Goal: Task Accomplishment & Management: Complete application form

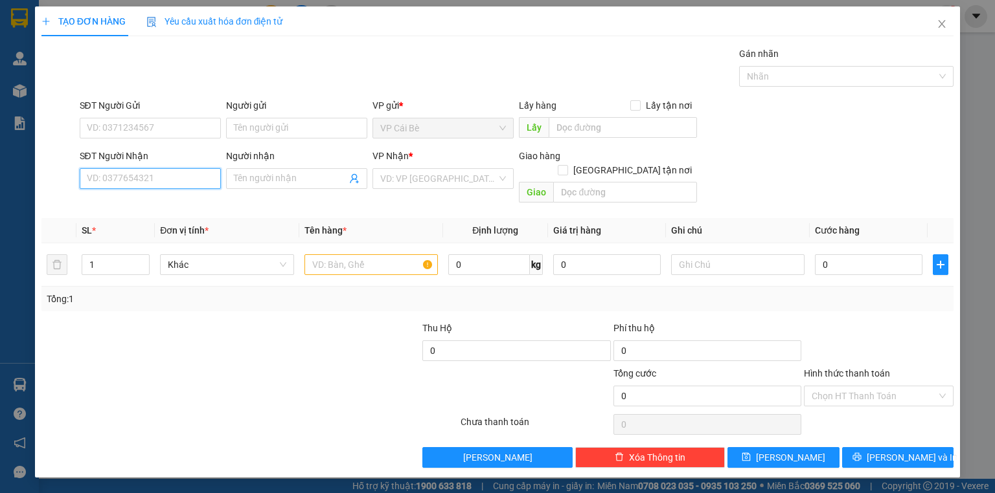
click at [192, 183] on input "SĐT Người Nhận" at bounding box center [150, 178] width 141 height 21
type input "0981662276"
click at [161, 212] on div "0981662276 - DUY" at bounding box center [150, 204] width 141 height 21
type input "DUY"
type input "60.000"
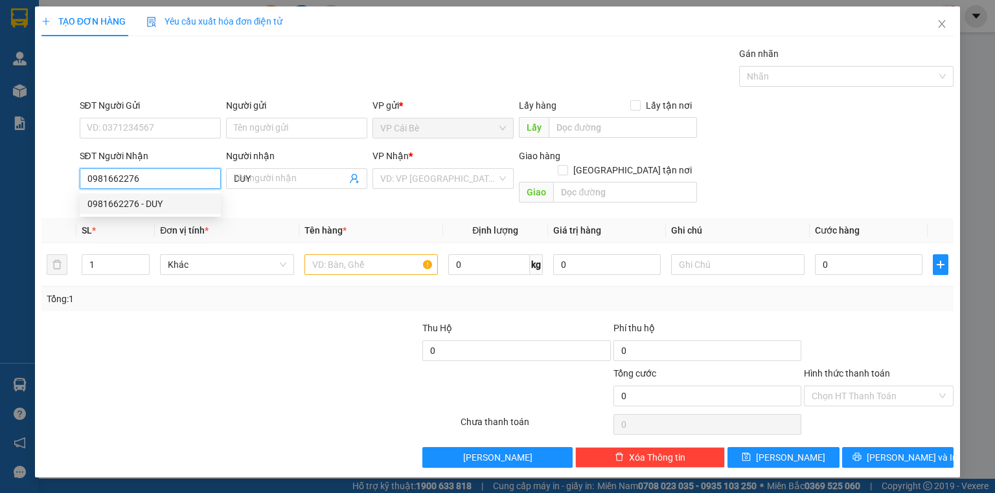
type input "60.000"
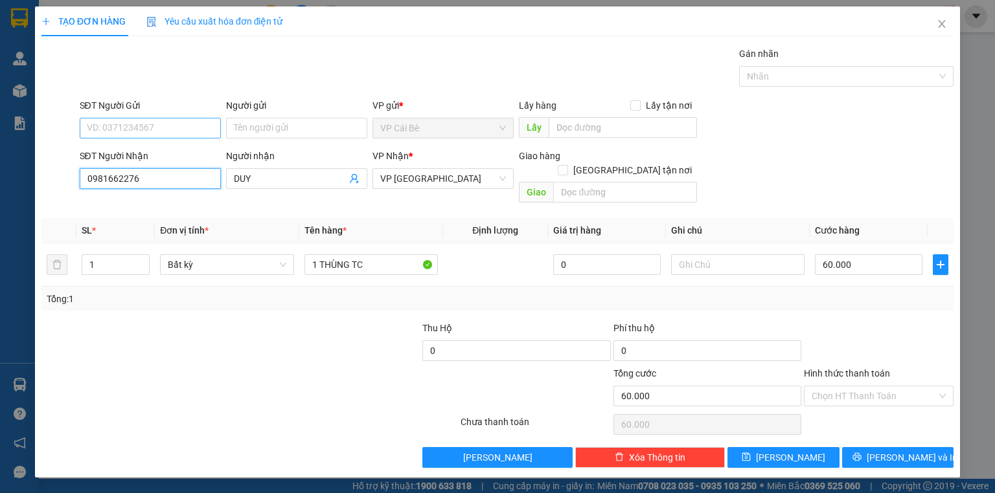
type input "0981662276"
click at [125, 127] on input "SĐT Người Gửi" at bounding box center [150, 128] width 141 height 21
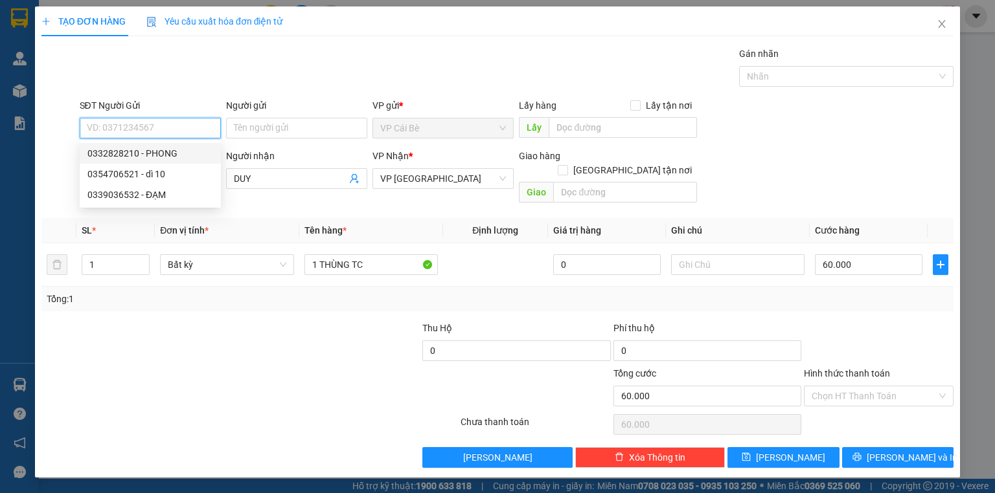
click at [183, 152] on div "0332828210 - PHONG" at bounding box center [150, 153] width 126 height 14
type input "0332828210"
type input "PHONG"
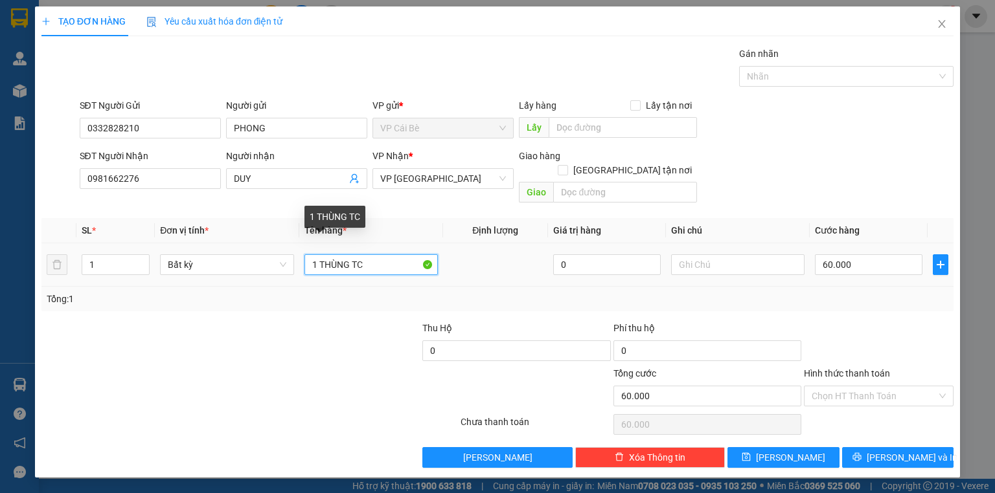
click at [381, 254] on input "1 THÙNG TC" at bounding box center [370, 264] width 133 height 21
type input "1 [PERSON_NAME]"
click at [805, 163] on div "SĐT Người Nhận 0981662276 Người nhận DUY VP Nhận * VP [GEOGRAPHIC_DATA] Giao hà…" at bounding box center [516, 179] width 879 height 60
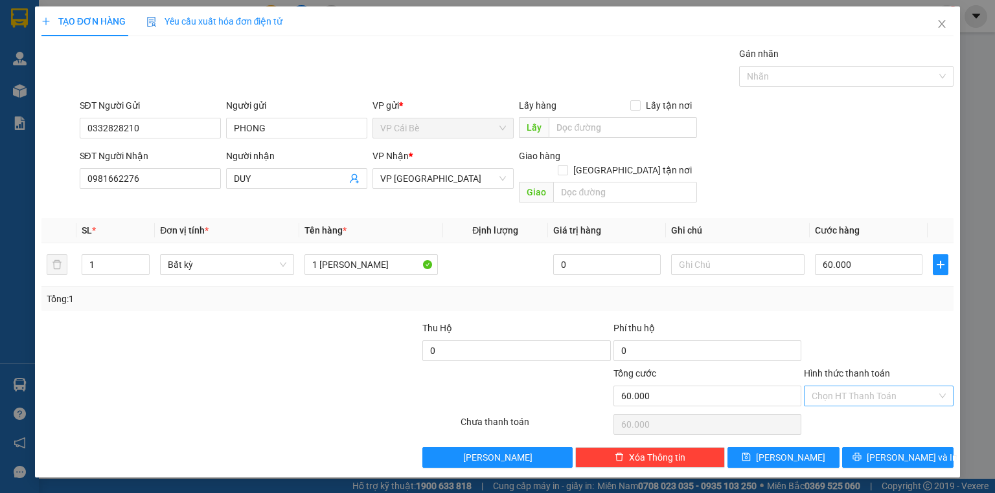
click at [874, 387] on input "Hình thức thanh toán" at bounding box center [873, 396] width 125 height 19
drag, startPoint x: 870, startPoint y: 405, endPoint x: 875, endPoint y: 433, distance: 27.7
click at [873, 413] on div "Tại văn phòng" at bounding box center [878, 407] width 134 height 14
type input "0"
click at [861, 453] on icon "printer" at bounding box center [856, 457] width 9 height 9
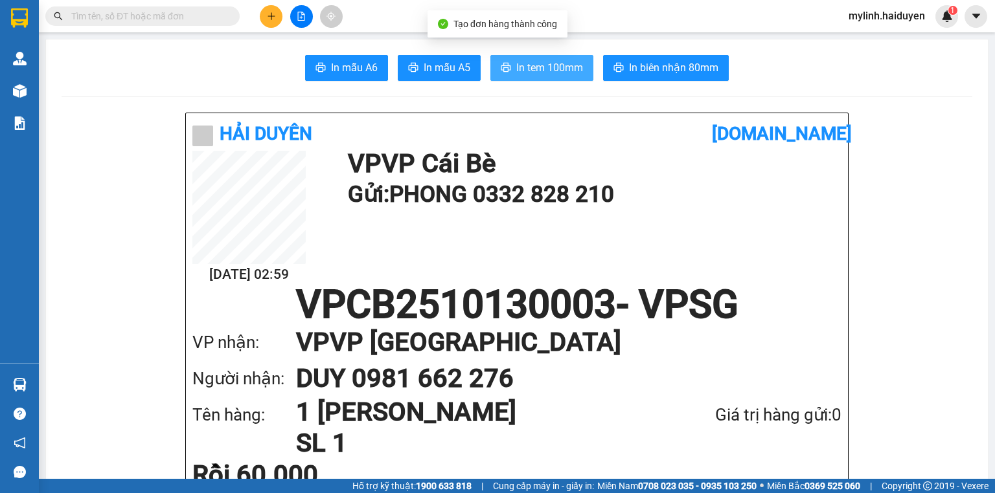
click at [521, 63] on span "In tem 100mm" at bounding box center [549, 68] width 67 height 16
click at [271, 12] on icon "plus" at bounding box center [271, 16] width 9 height 9
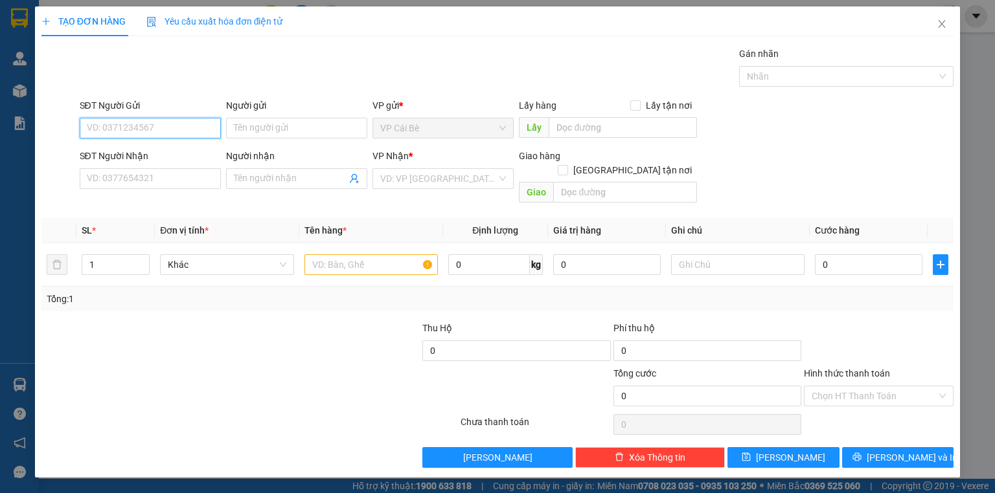
click at [194, 130] on input "SĐT Người Gửi" at bounding box center [150, 128] width 141 height 21
click at [166, 150] on div "0789345633 - TÂM" at bounding box center [150, 153] width 126 height 14
type input "0789345633"
type input "TÂM"
type input "0769359982"
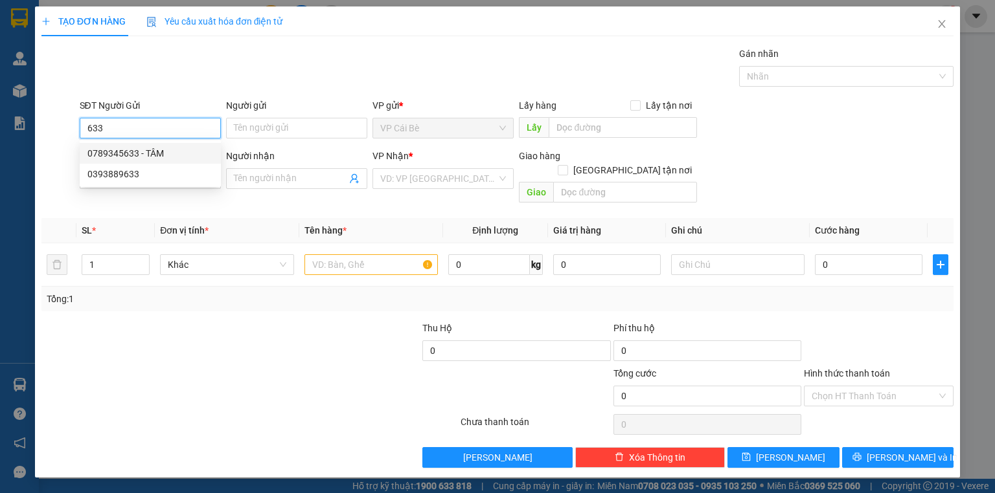
type input "PHƯỢNG"
type input "20.000"
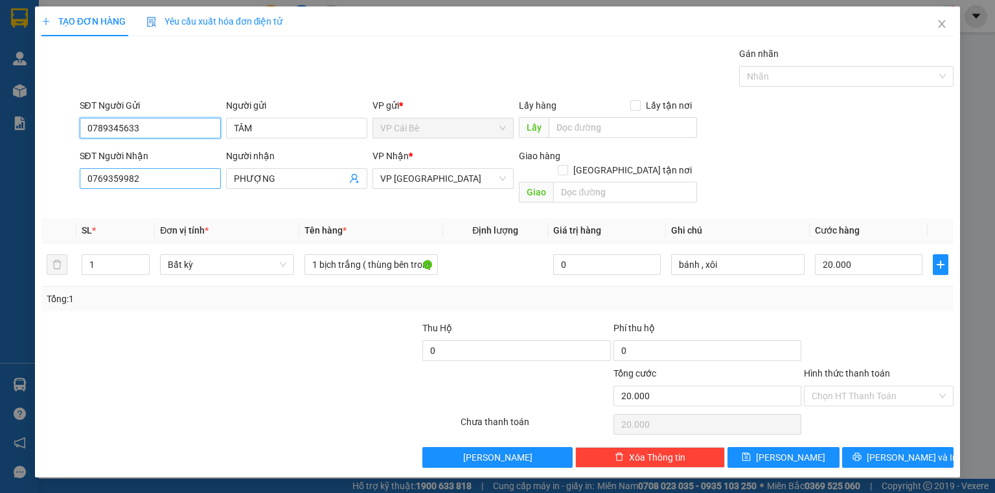
type input "0789345633"
drag, startPoint x: 141, startPoint y: 181, endPoint x: 0, endPoint y: 245, distance: 154.4
click at [0, 245] on div "TẠO ĐƠN HÀNG Yêu cầu xuất hóa đơn điện tử Transit Pickup Surcharge Ids Transit …" at bounding box center [497, 246] width 995 height 493
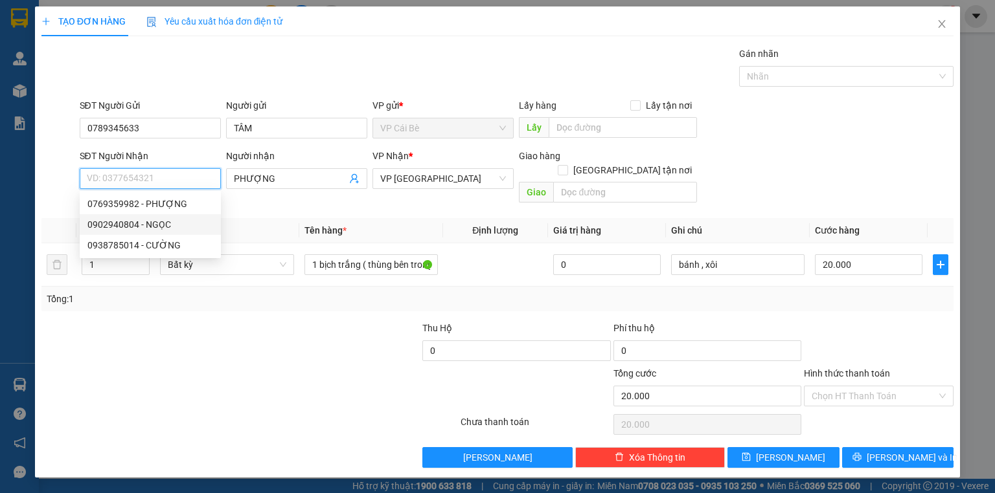
click at [159, 219] on div "0902940804 - NGỌC" at bounding box center [150, 225] width 126 height 14
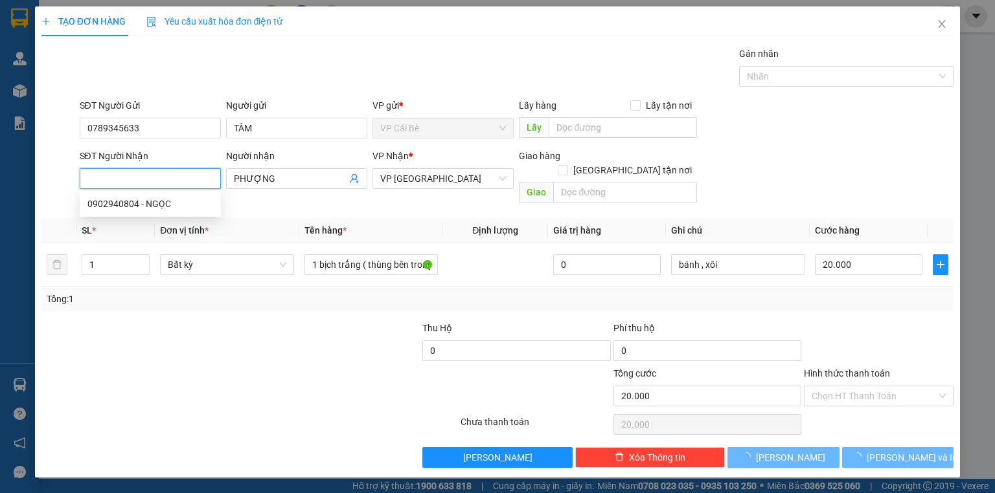
type input "0902940804"
type input "NGỌC"
type input "40.000"
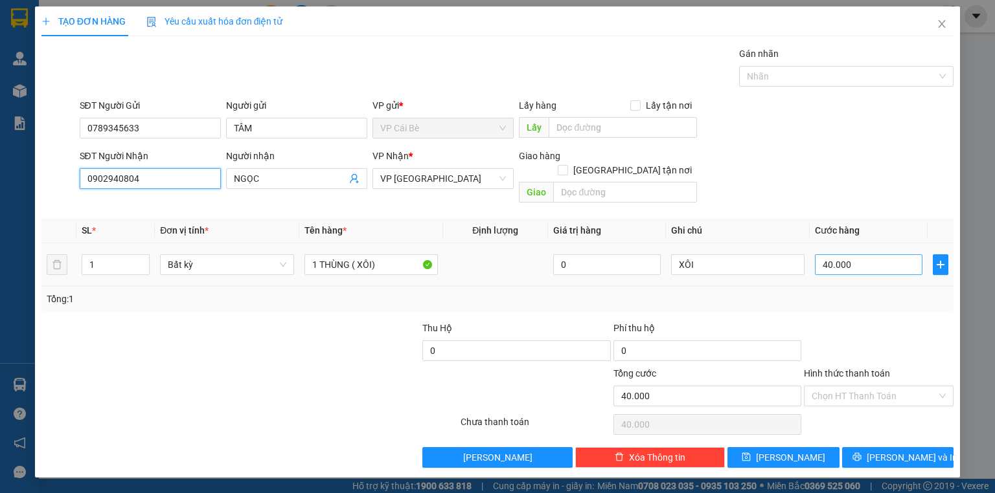
type input "0902940804"
click at [856, 254] on input "40.000" at bounding box center [868, 264] width 107 height 21
type input "0\"
type input "0"
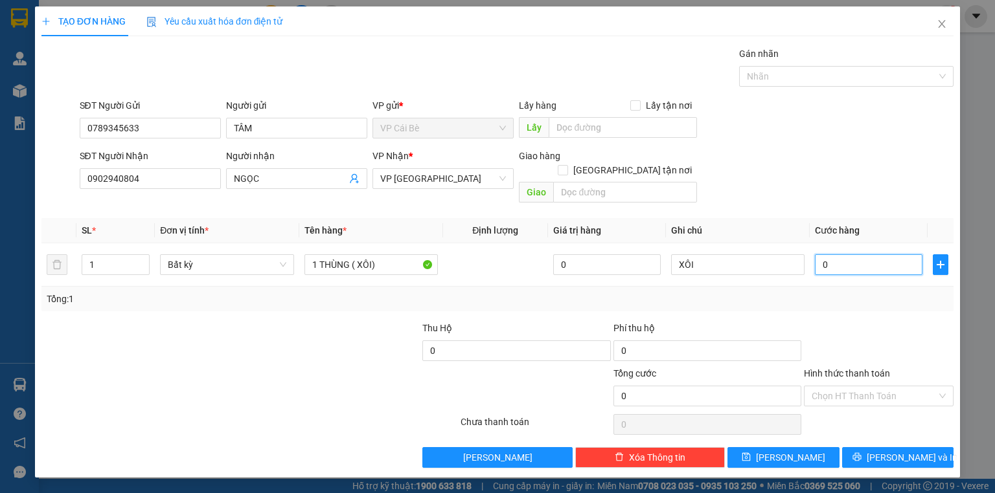
type input "0"
type input "2"
type input "02"
type input "20"
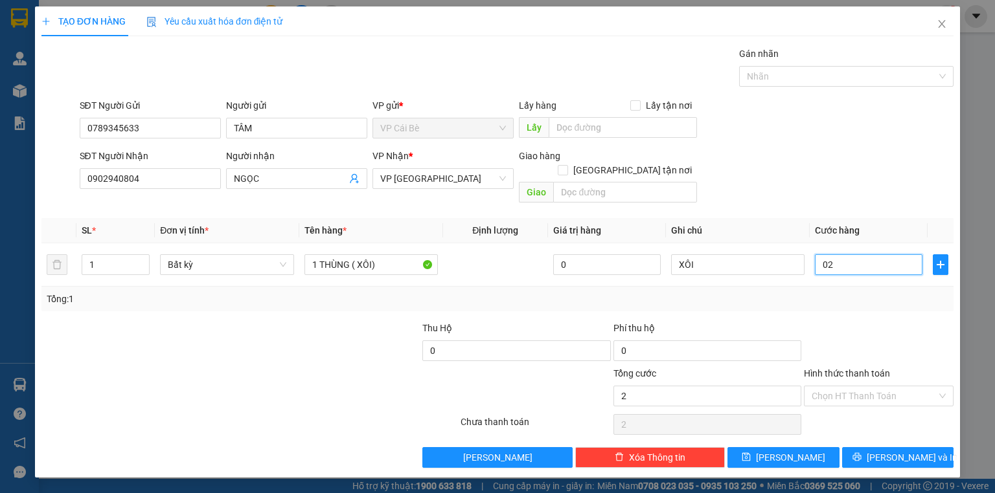
type input "20"
type input "020"
type input "20.000"
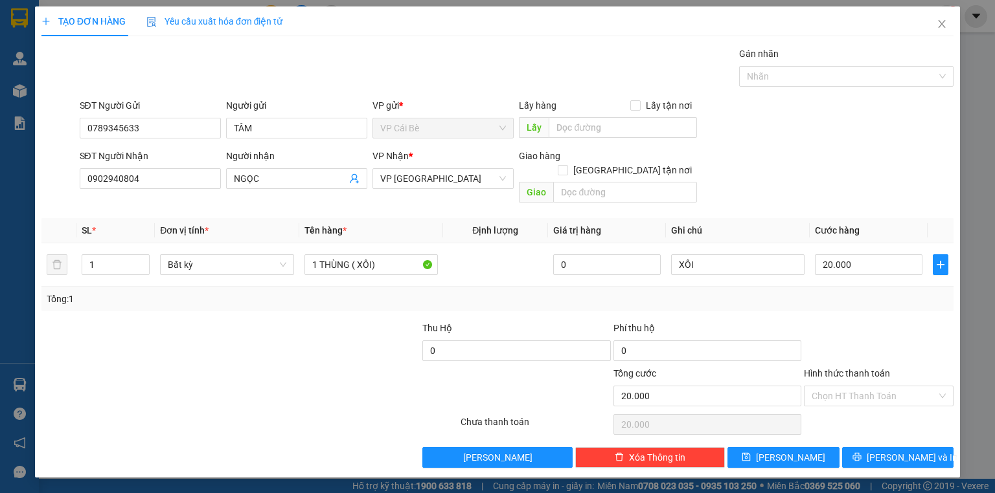
click at [746, 143] on form "SĐT Người Gửi 0789345633 Người gửi TÂM VP gửi * VP [PERSON_NAME] Lấy hàng Lấy t…" at bounding box center [497, 153] width 912 height 110
click at [908, 451] on span "[PERSON_NAME] và In" at bounding box center [911, 458] width 91 height 14
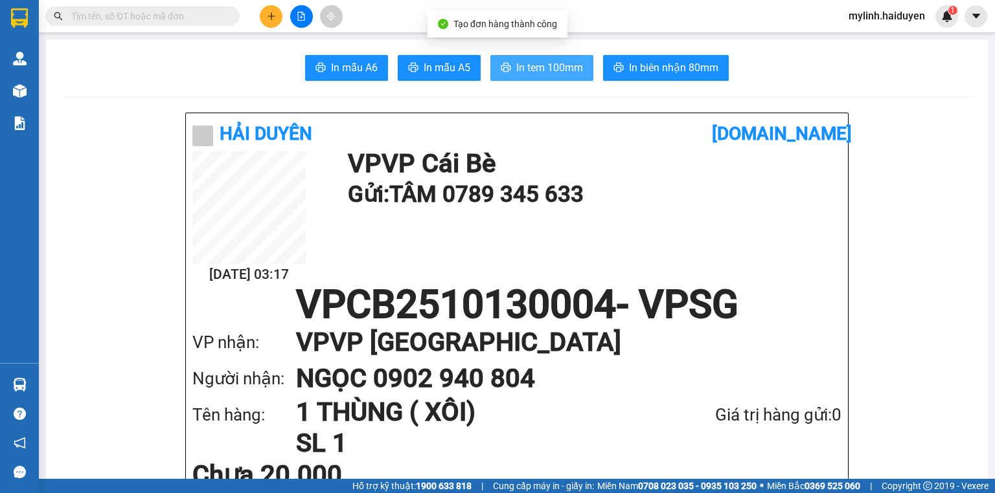
click at [541, 65] on span "In tem 100mm" at bounding box center [549, 68] width 67 height 16
